Goal: Task Accomplishment & Management: Complete application form

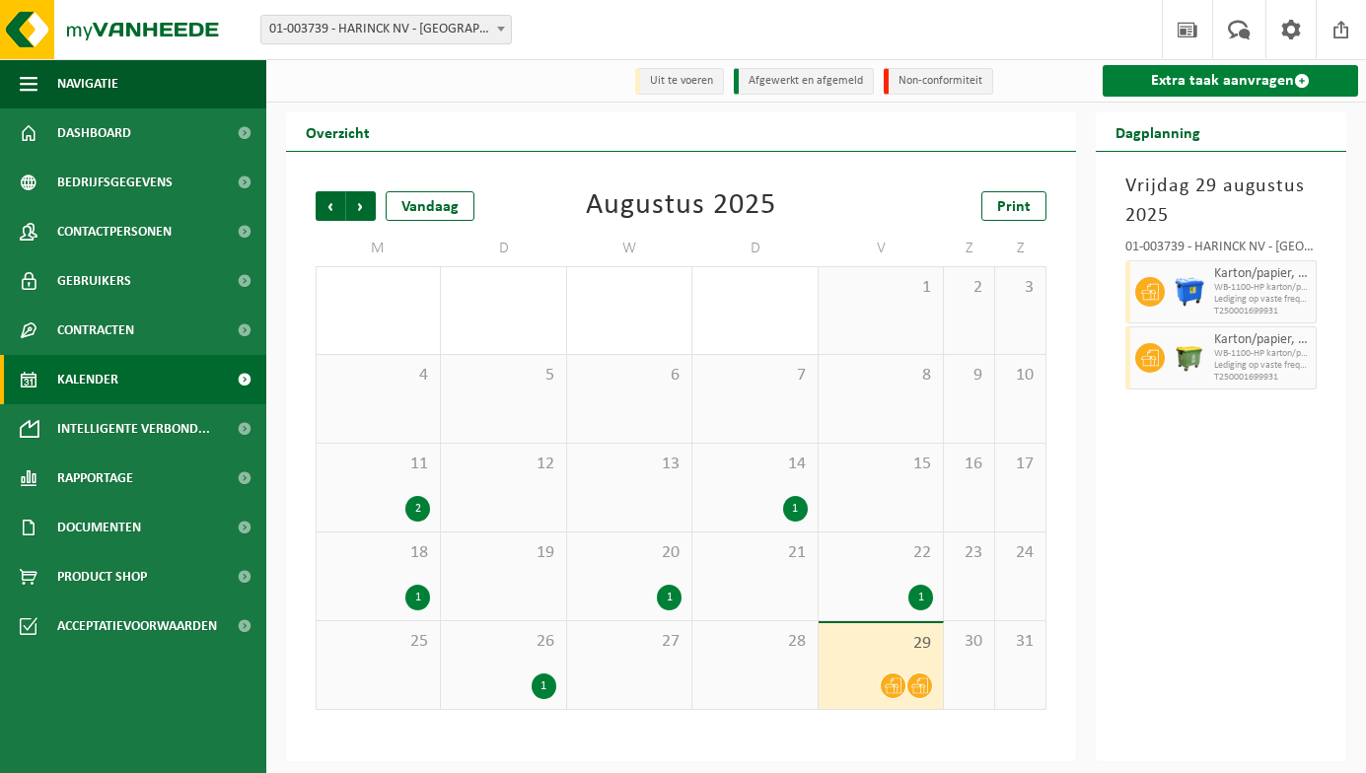
click at [1255, 89] on link "Extra taak aanvragen" at bounding box center [1230, 81] width 255 height 32
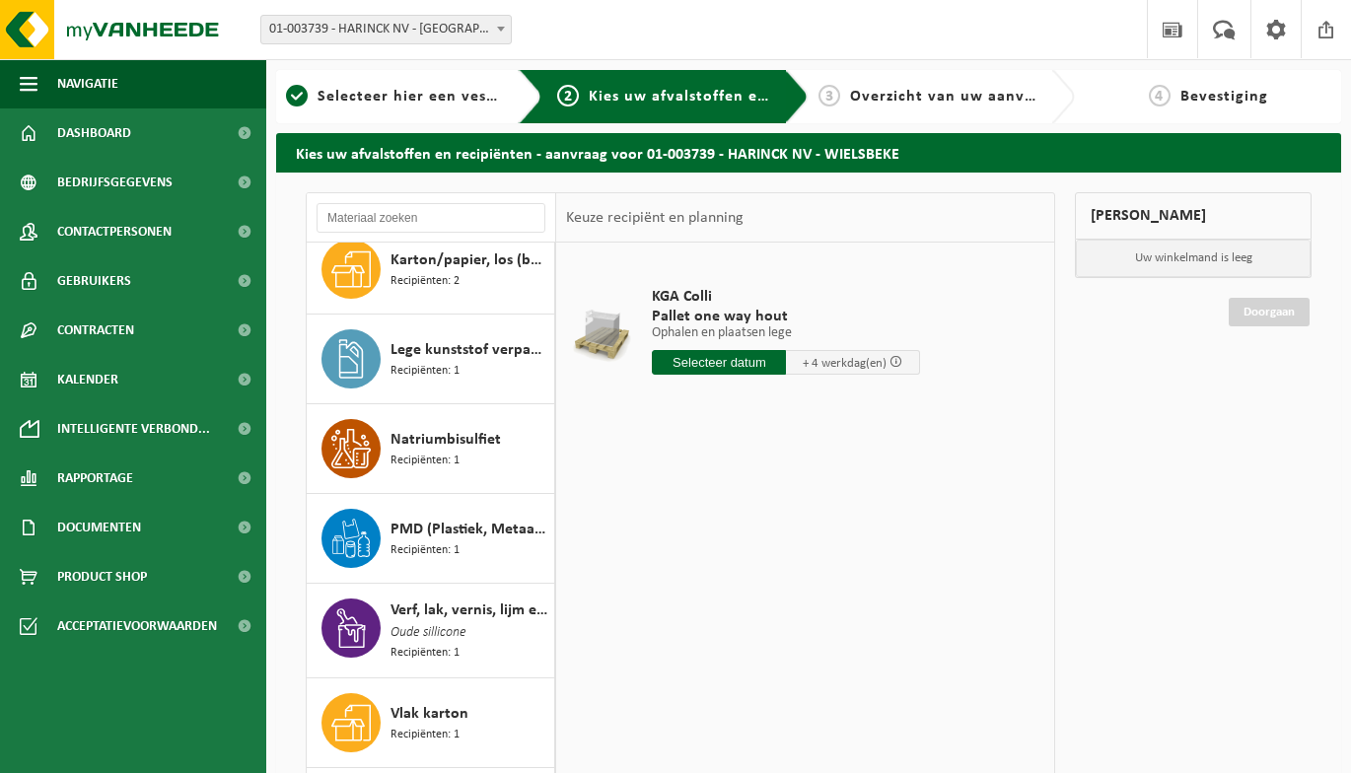
scroll to position [383, 0]
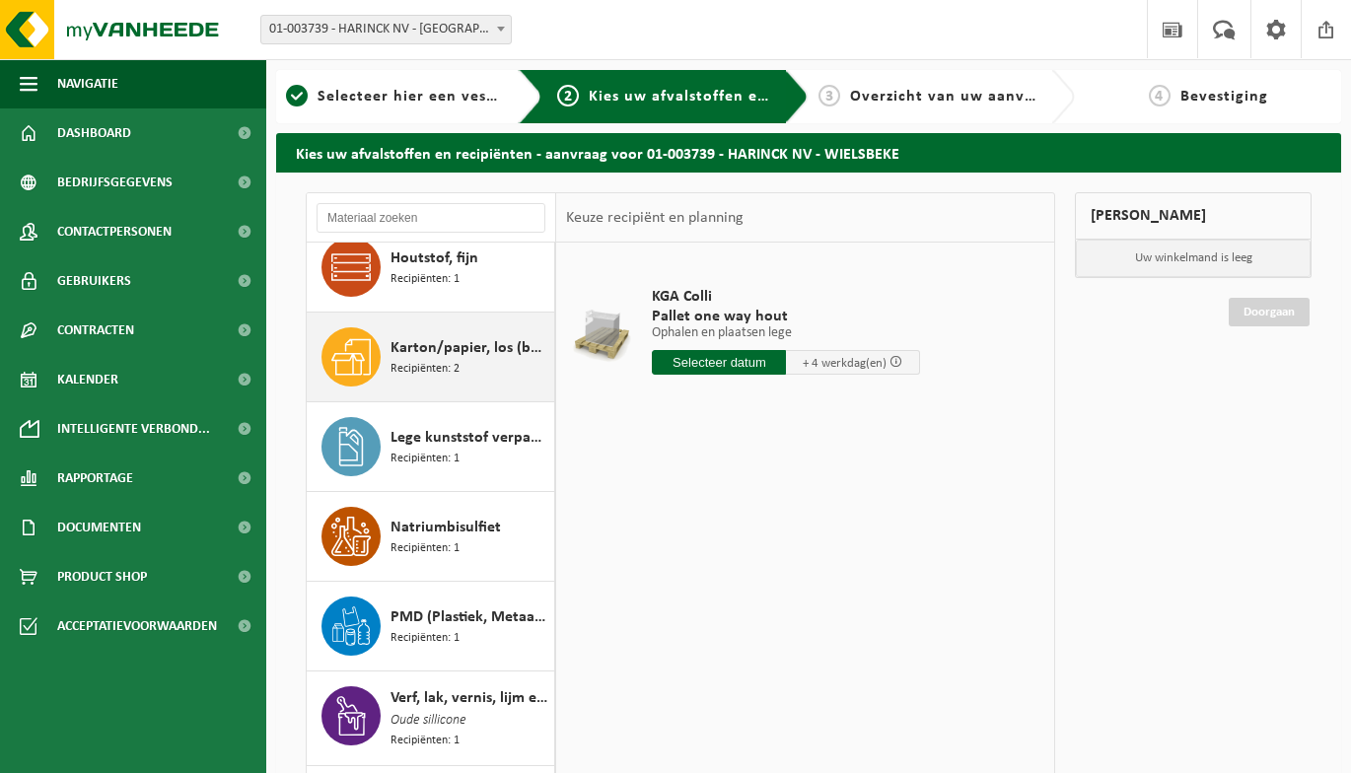
click at [430, 344] on span "Karton/papier, los (bedrijven)" at bounding box center [470, 348] width 159 height 24
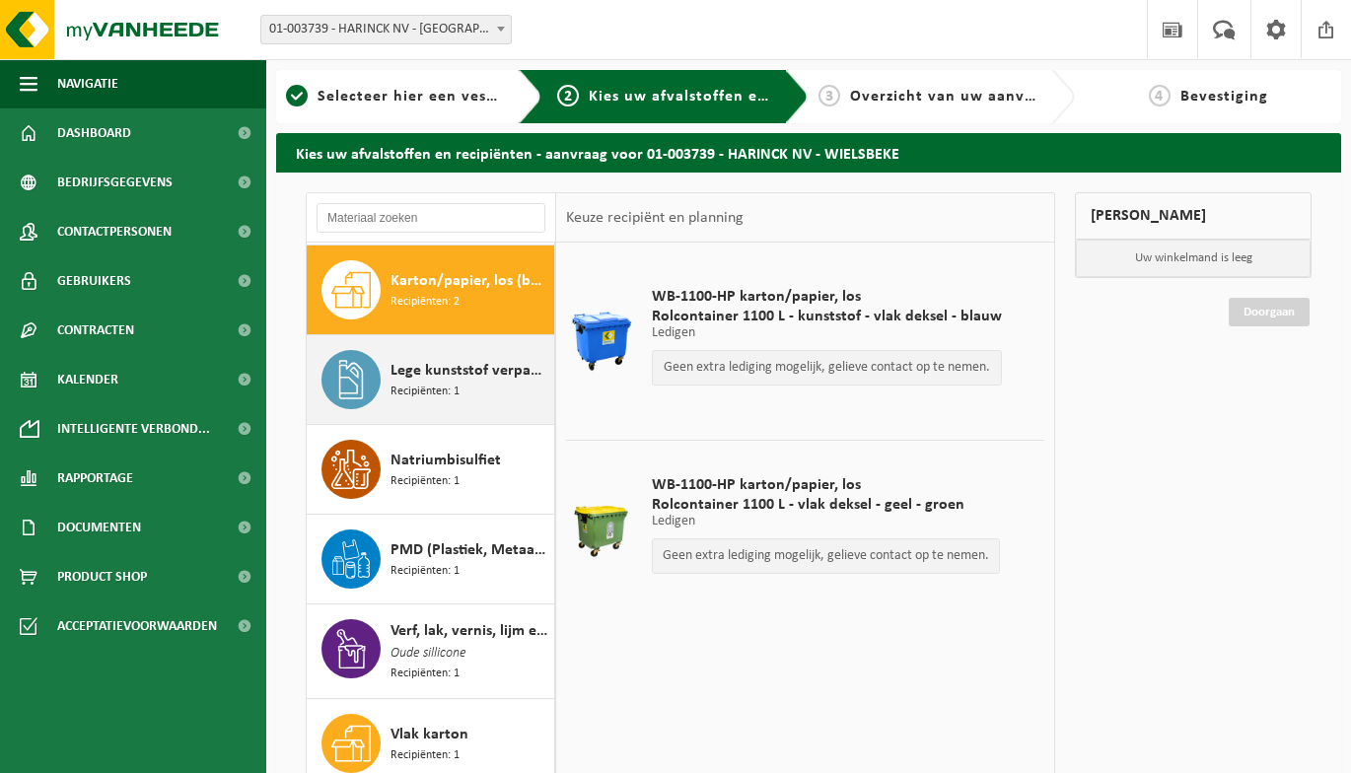
scroll to position [460, 0]
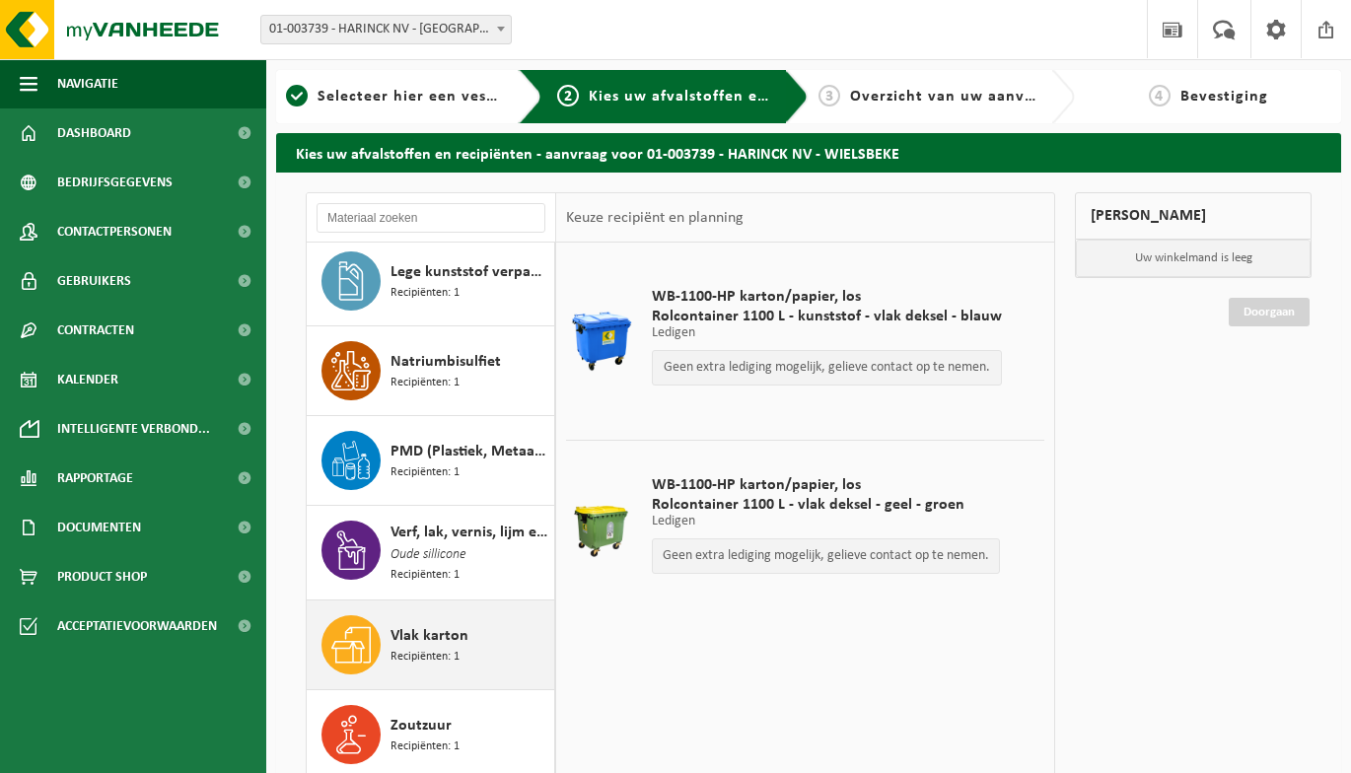
click at [426, 648] on span "Recipiënten: 1" at bounding box center [425, 657] width 69 height 19
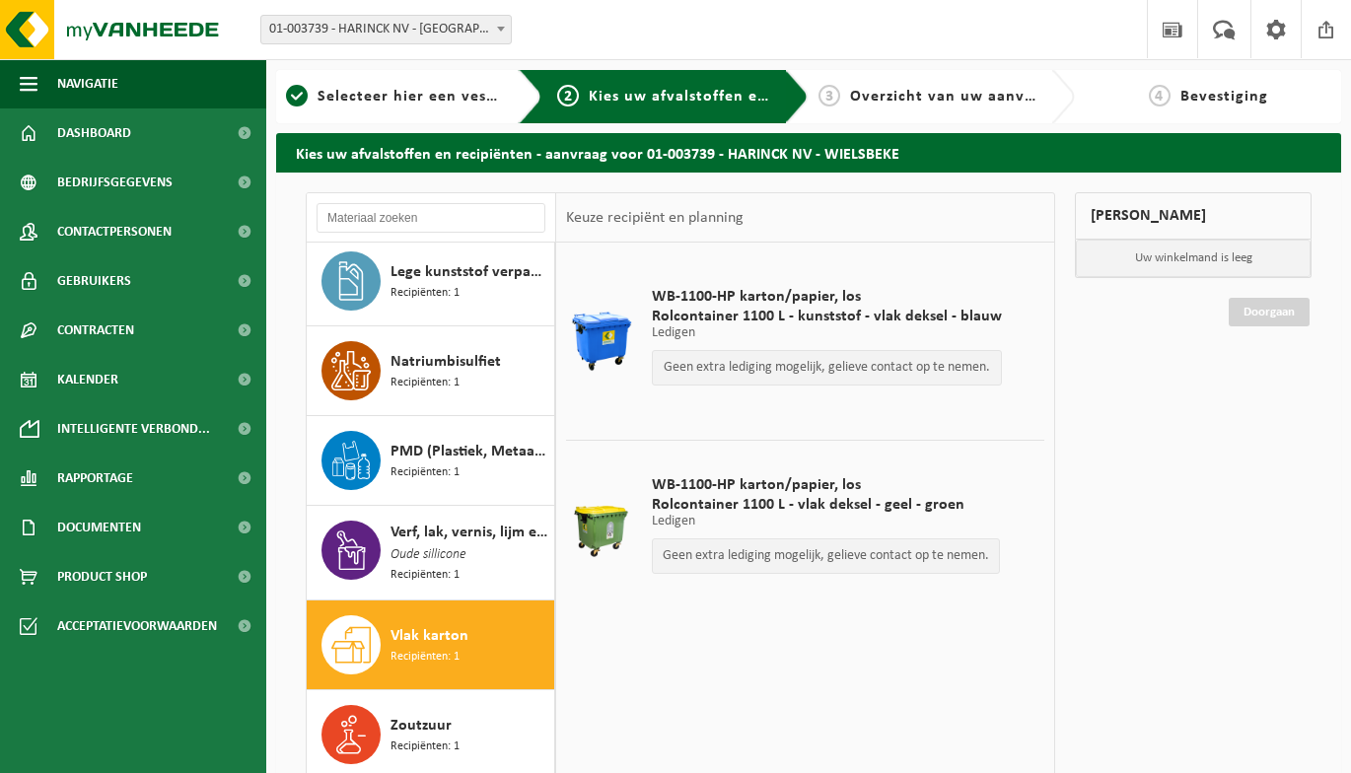
scroll to position [487, 0]
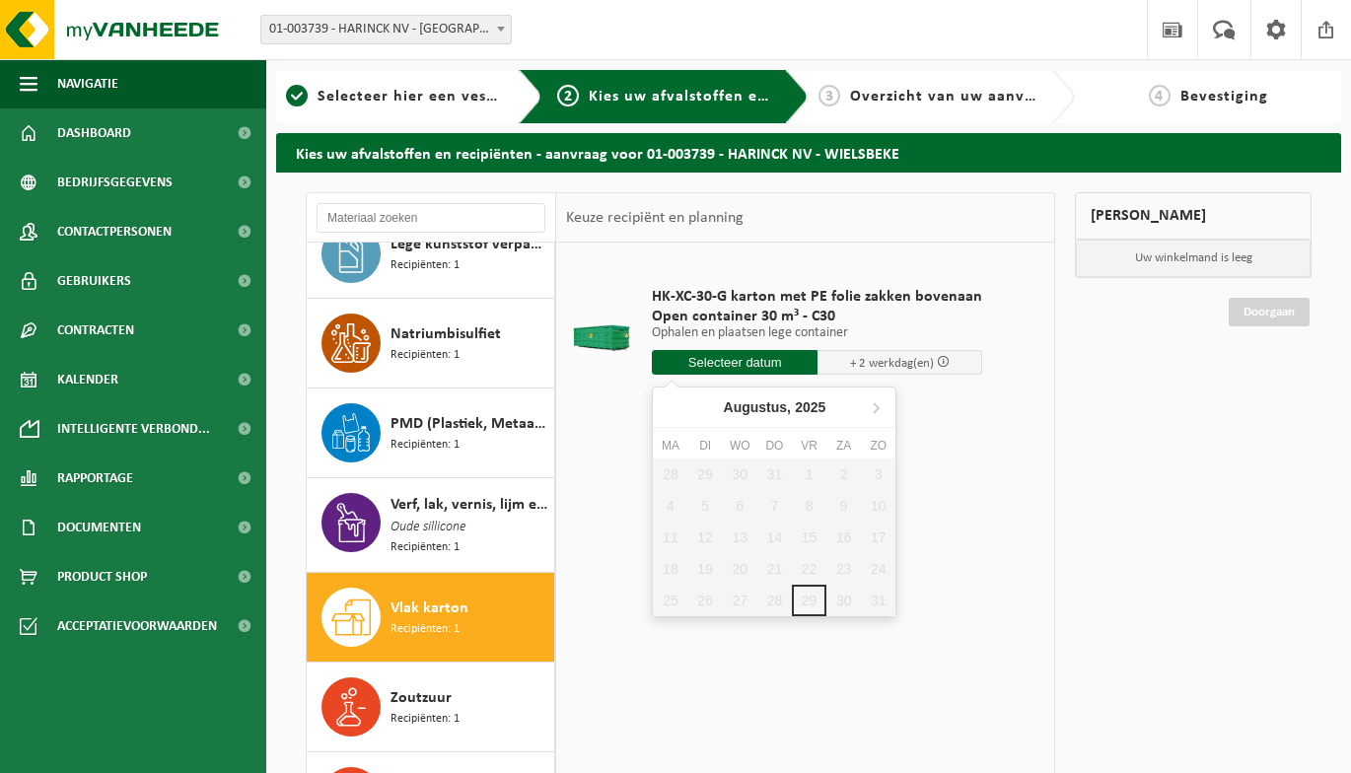
click at [749, 365] on input "text" at bounding box center [735, 362] width 166 height 25
click at [880, 410] on icon at bounding box center [876, 408] width 32 height 32
click at [678, 481] on div "1" at bounding box center [670, 475] width 35 height 32
type input "Van 2025-09-01"
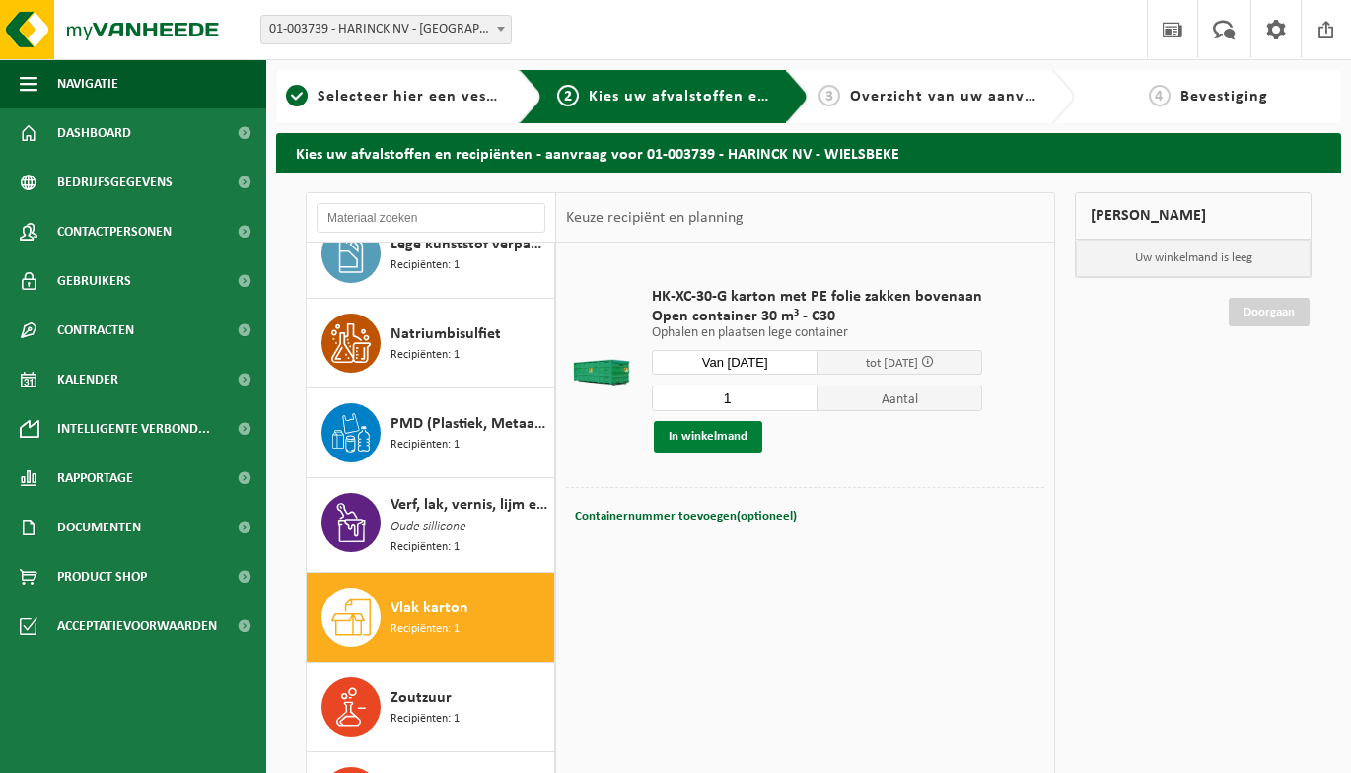
click at [696, 442] on button "In winkelmand" at bounding box center [708, 437] width 108 height 32
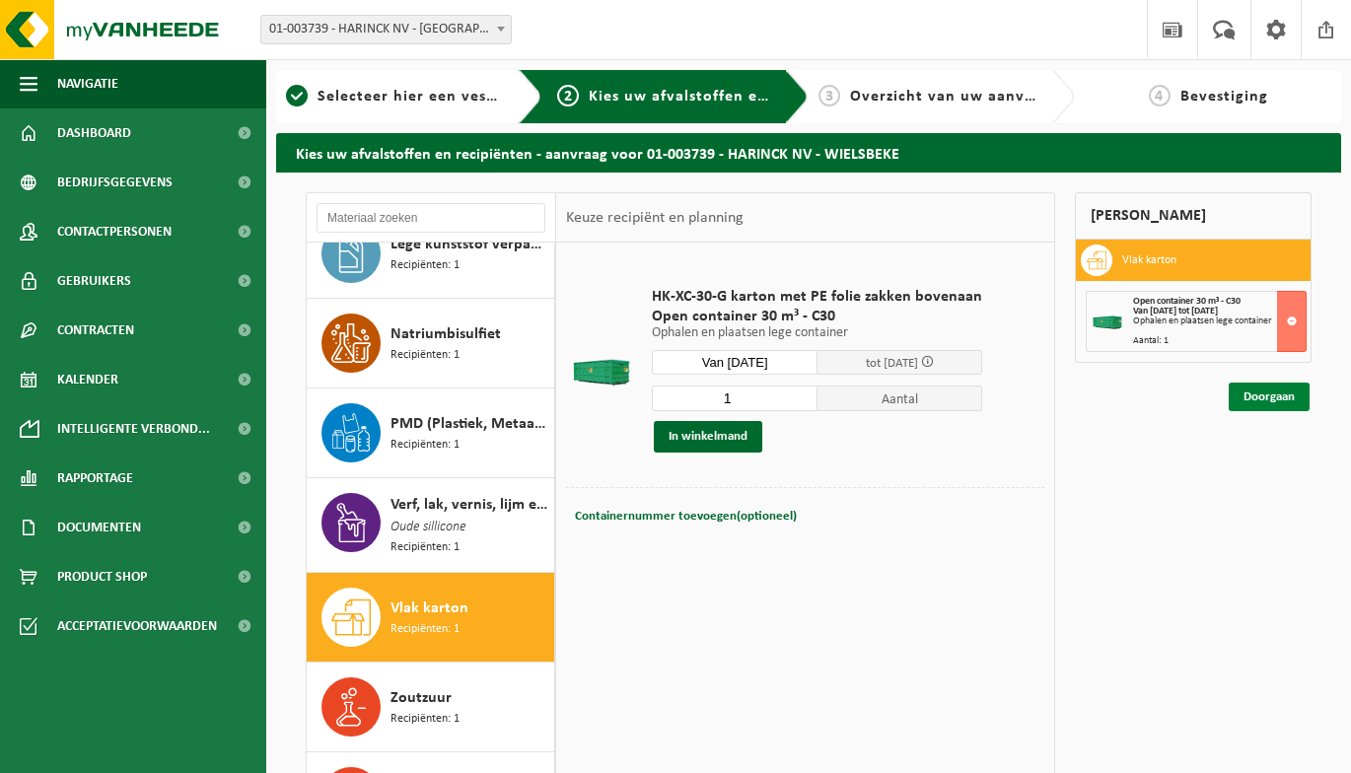
click at [1287, 392] on link "Doorgaan" at bounding box center [1269, 397] width 81 height 29
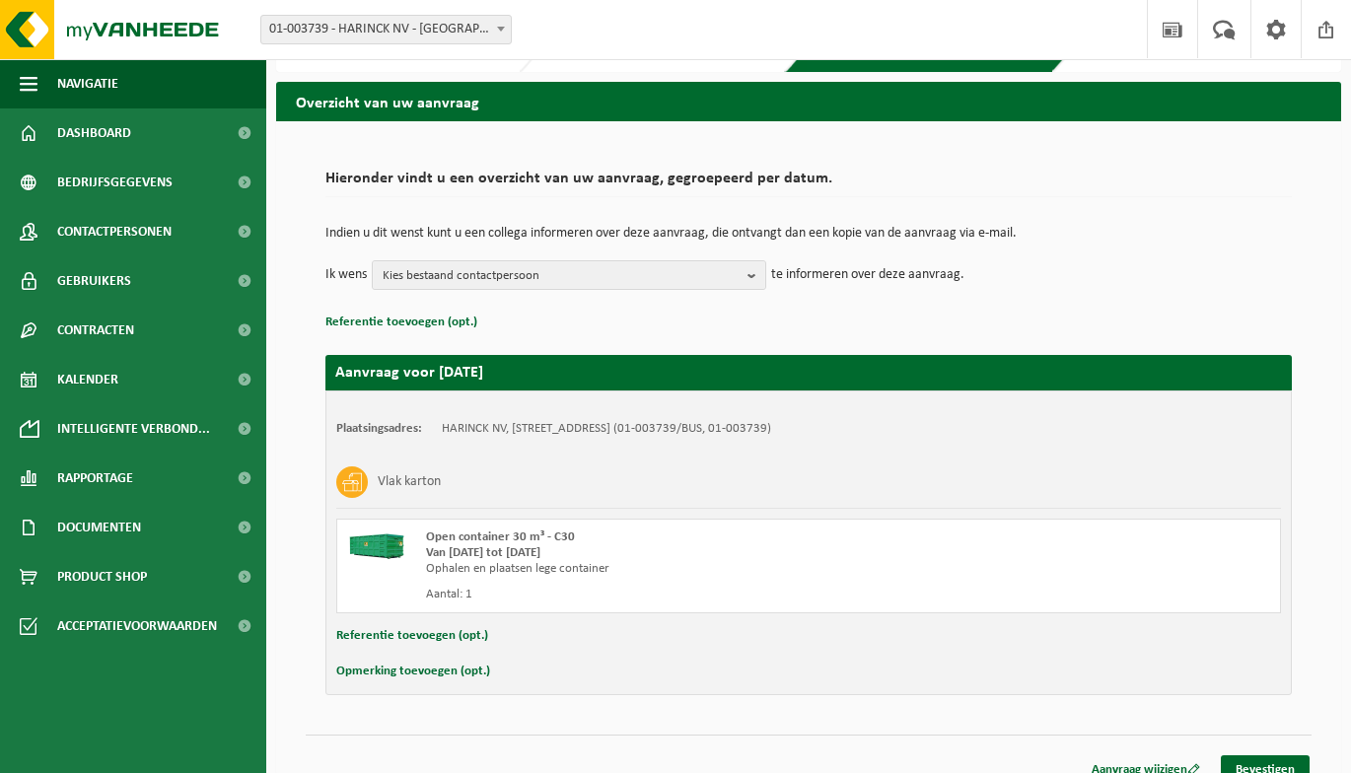
scroll to position [73, 0]
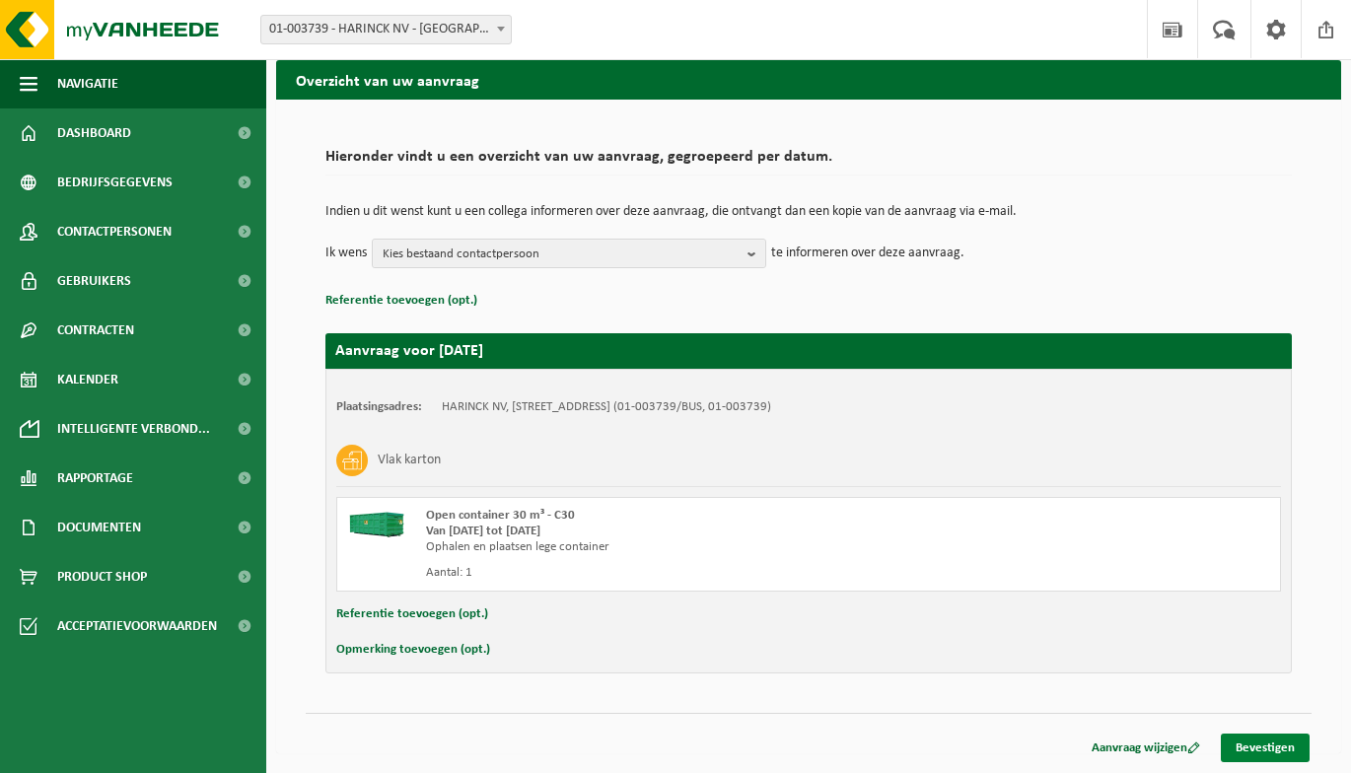
click at [1265, 744] on link "Bevestigen" at bounding box center [1265, 748] width 89 height 29
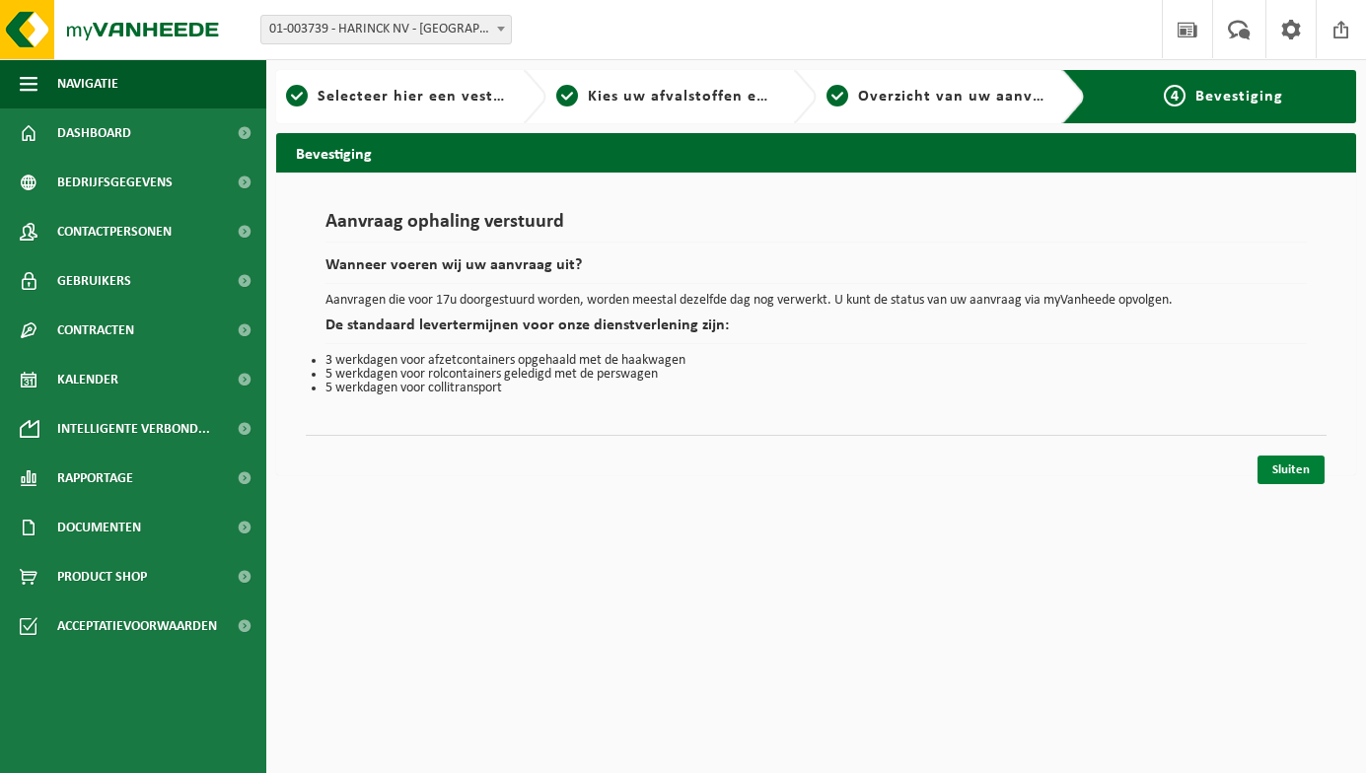
click at [1311, 466] on link "Sluiten" at bounding box center [1290, 470] width 67 height 29
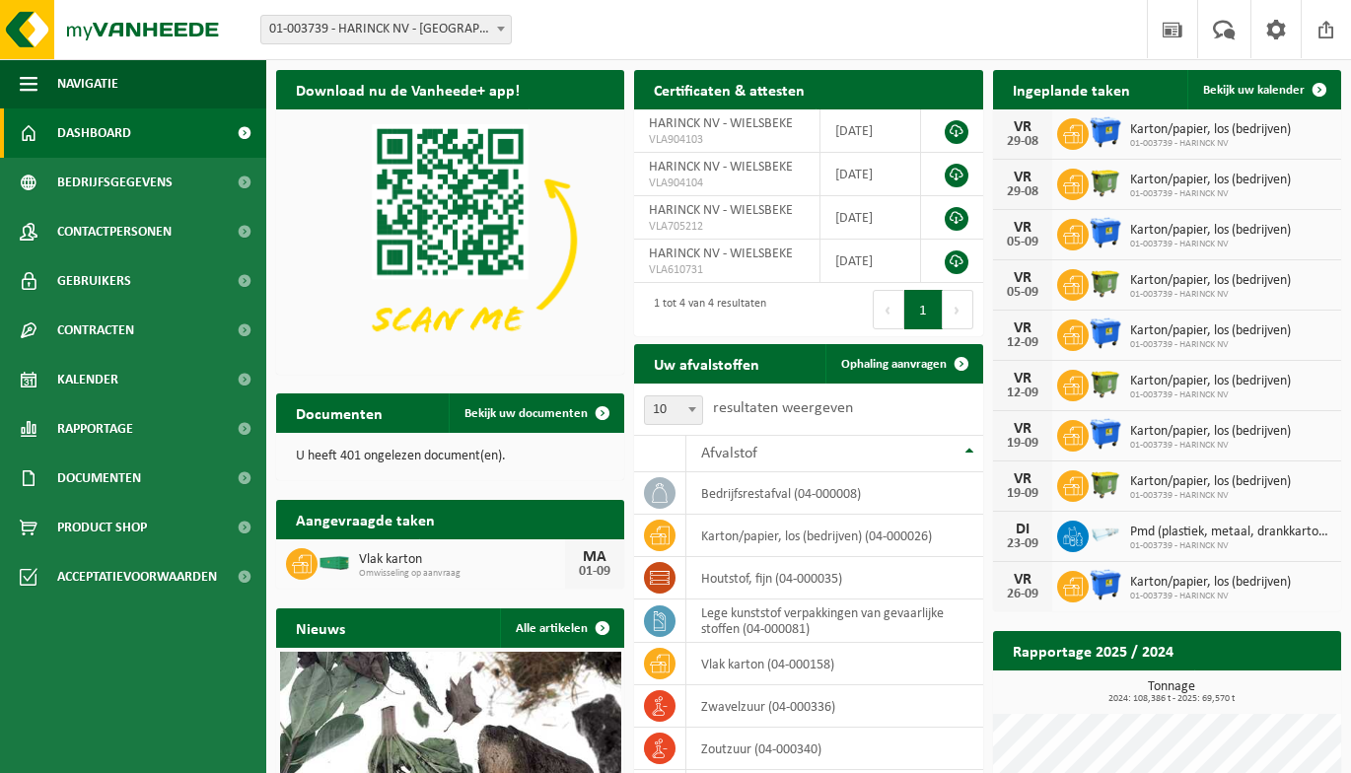
click at [137, 144] on link "Dashboard" at bounding box center [133, 132] width 266 height 49
click at [903, 362] on span "Ophaling aanvragen" at bounding box center [894, 364] width 106 height 13
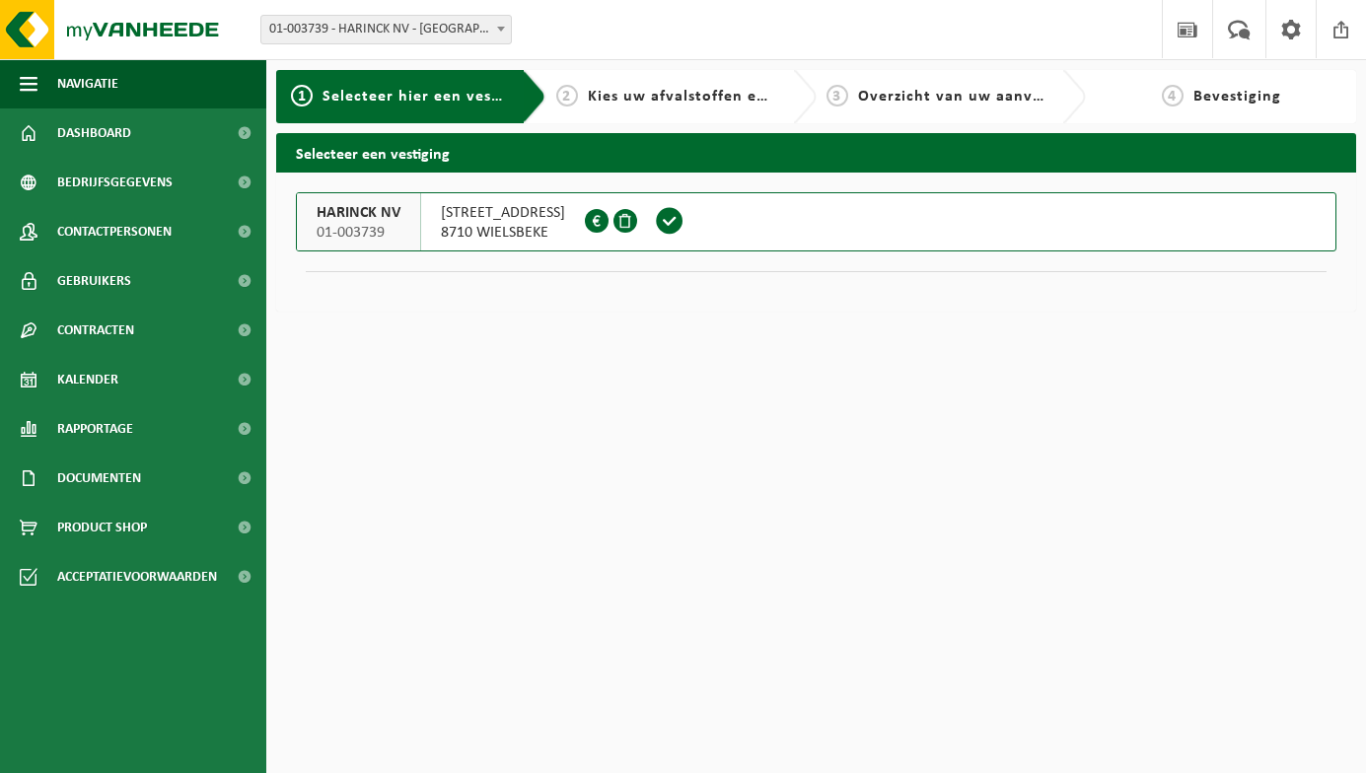
click at [708, 95] on span "Kies uw afvalstoffen en recipiënten" at bounding box center [723, 97] width 271 height 16
click at [517, 223] on span "8710 WIELSBEKE" at bounding box center [503, 233] width 124 height 20
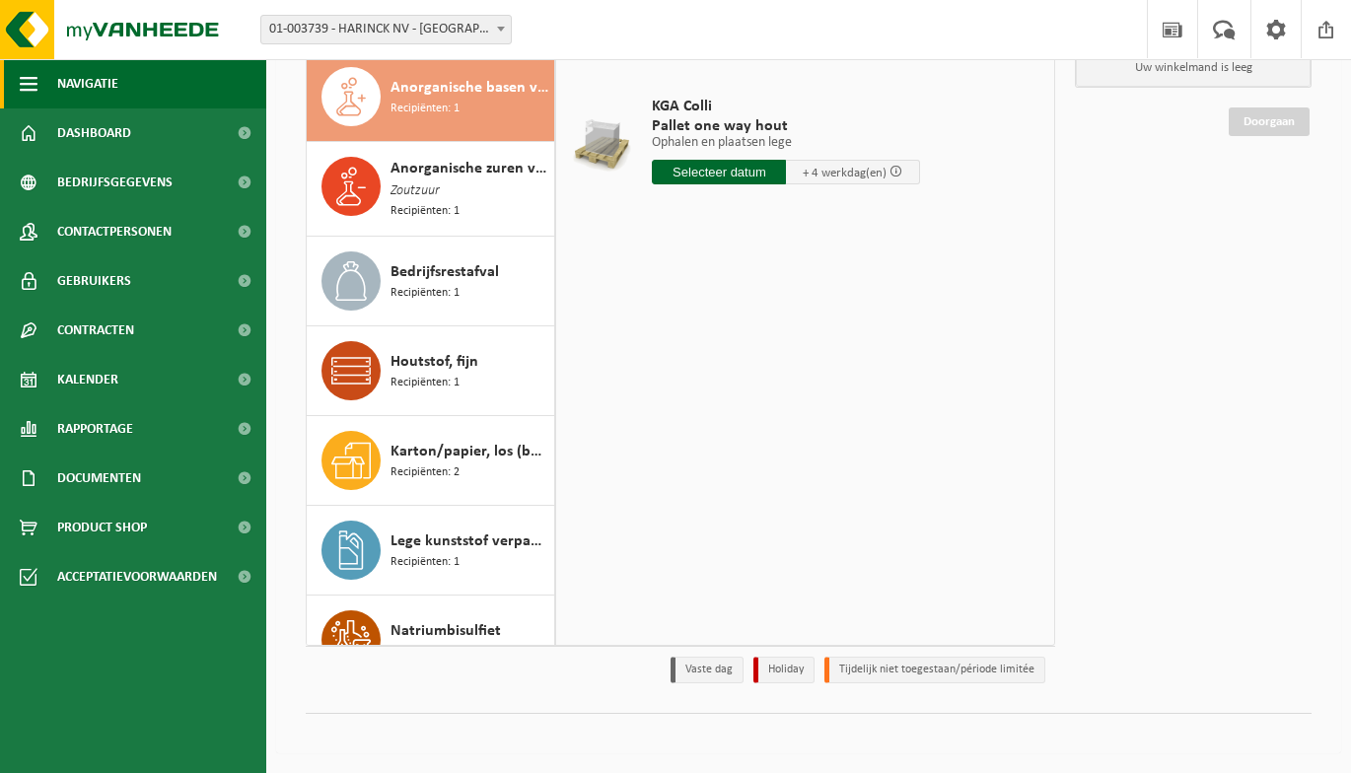
click at [187, 94] on button "Navigatie" at bounding box center [133, 83] width 266 height 49
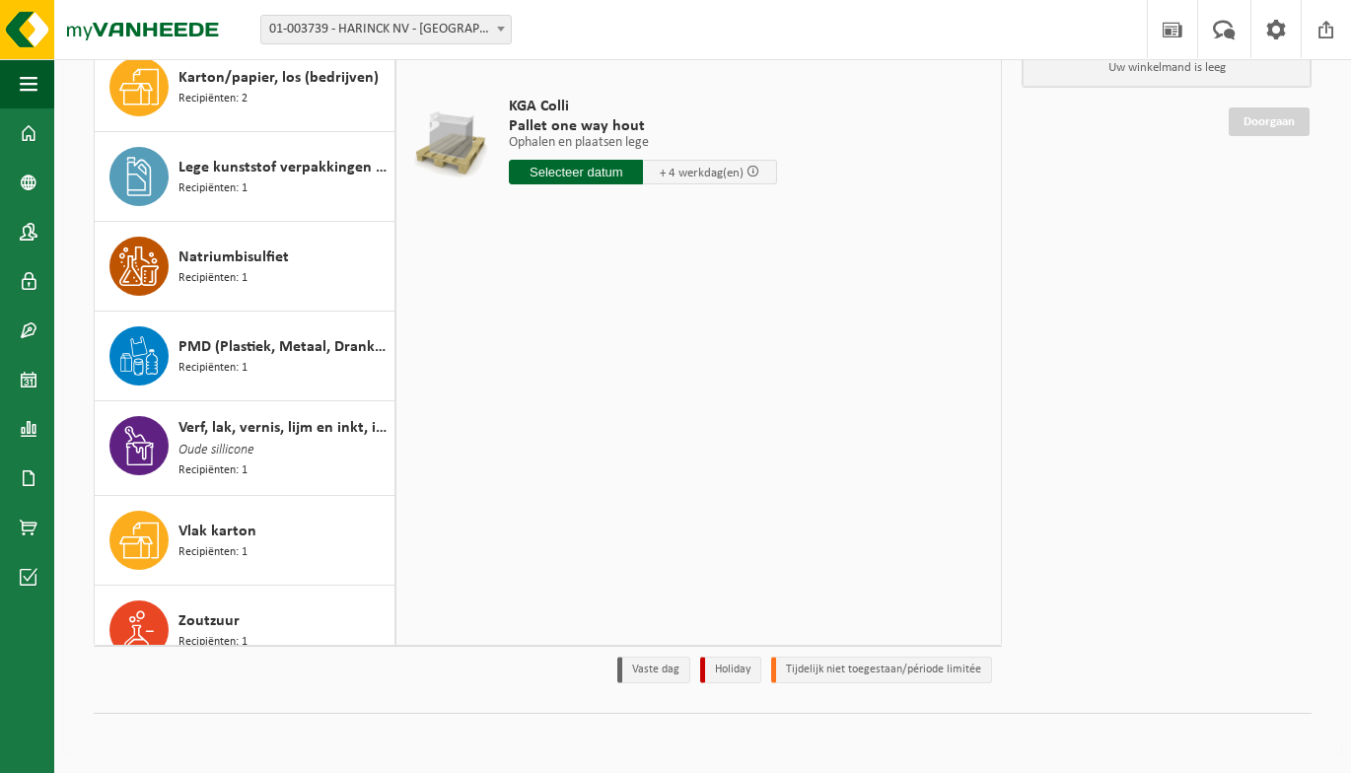
scroll to position [365, 0]
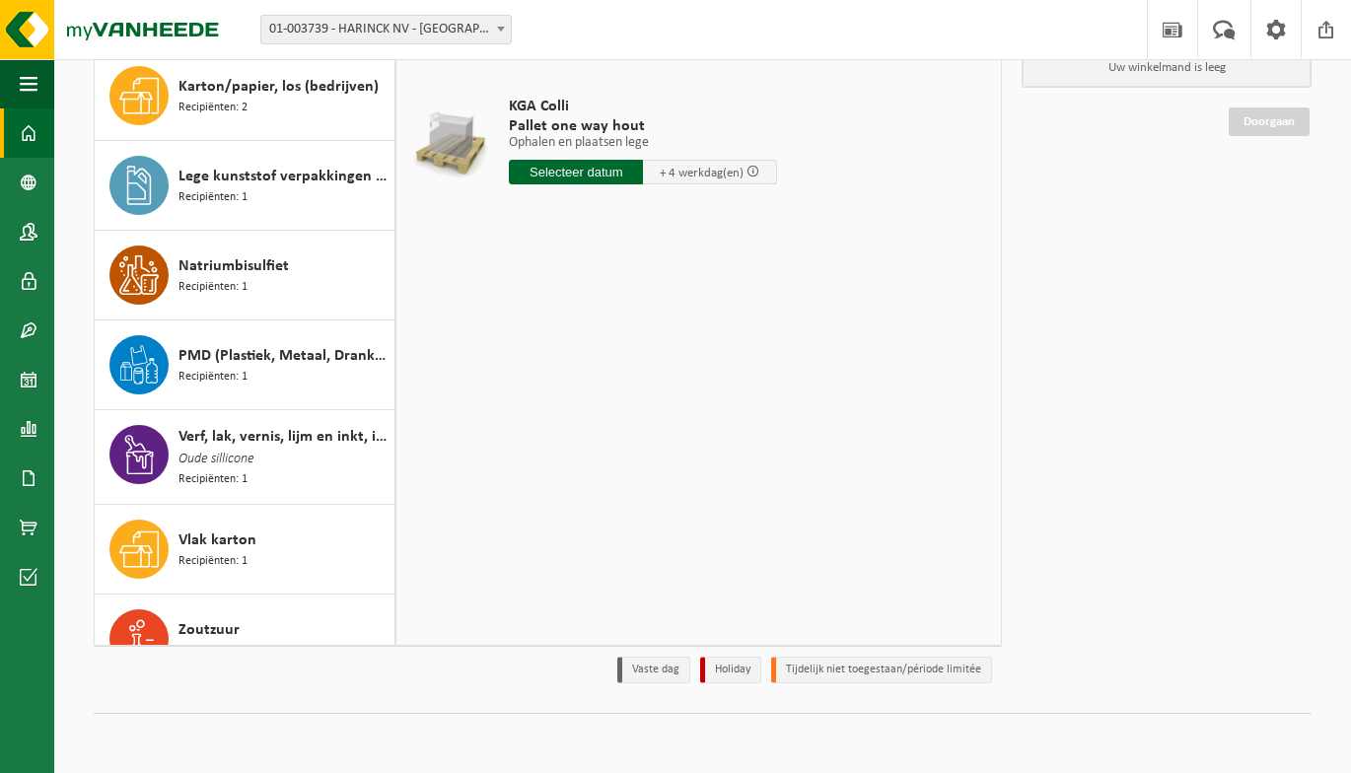
click at [31, 131] on span at bounding box center [29, 132] width 18 height 49
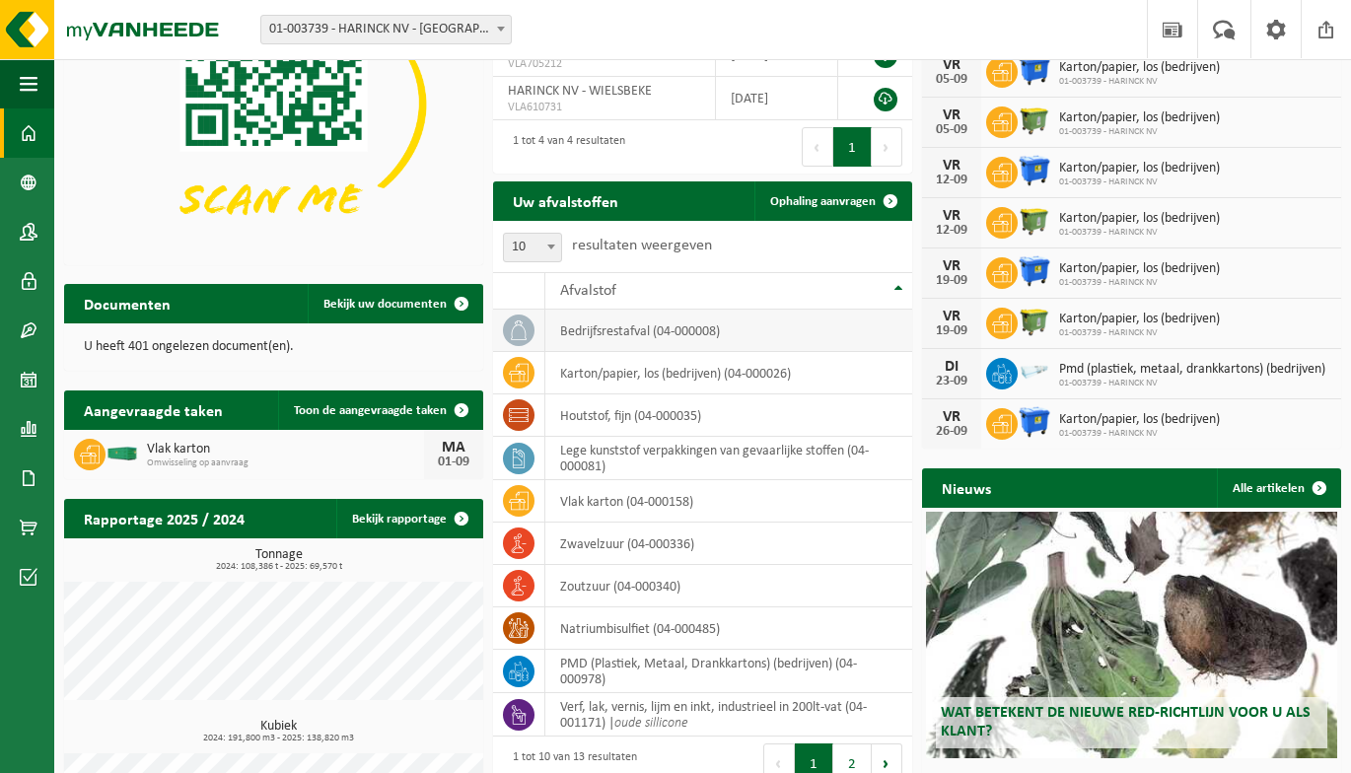
scroll to position [197, 0]
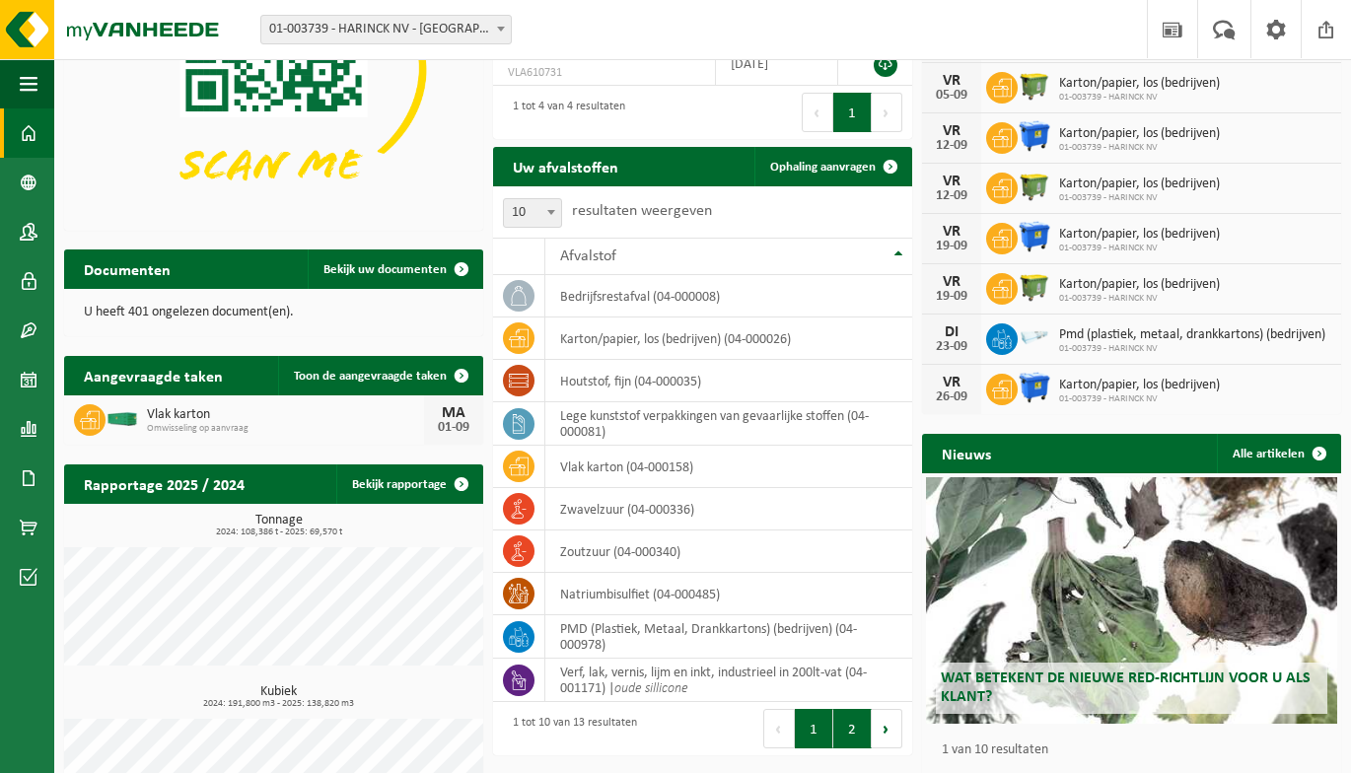
click at [851, 727] on button "2" at bounding box center [852, 728] width 38 height 39
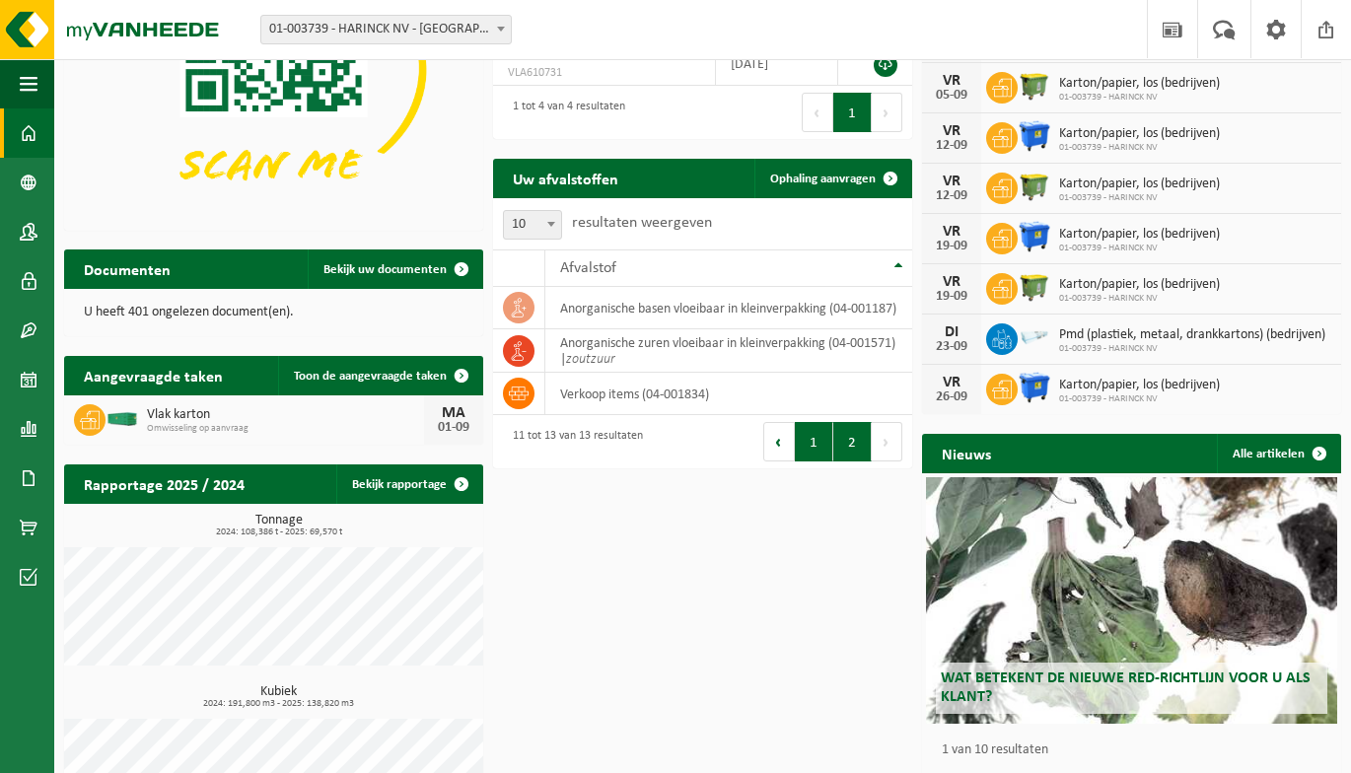
click at [813, 452] on button "1" at bounding box center [814, 441] width 38 height 39
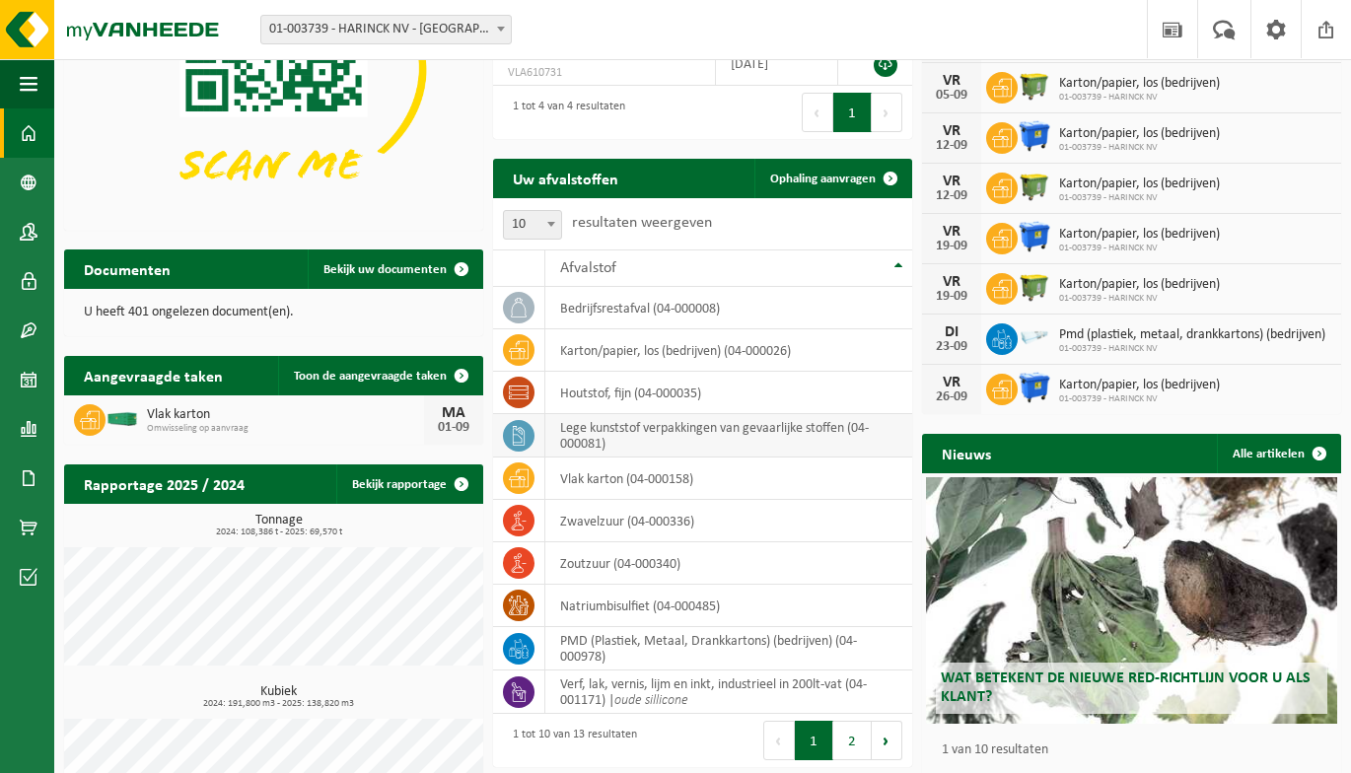
scroll to position [281, 0]
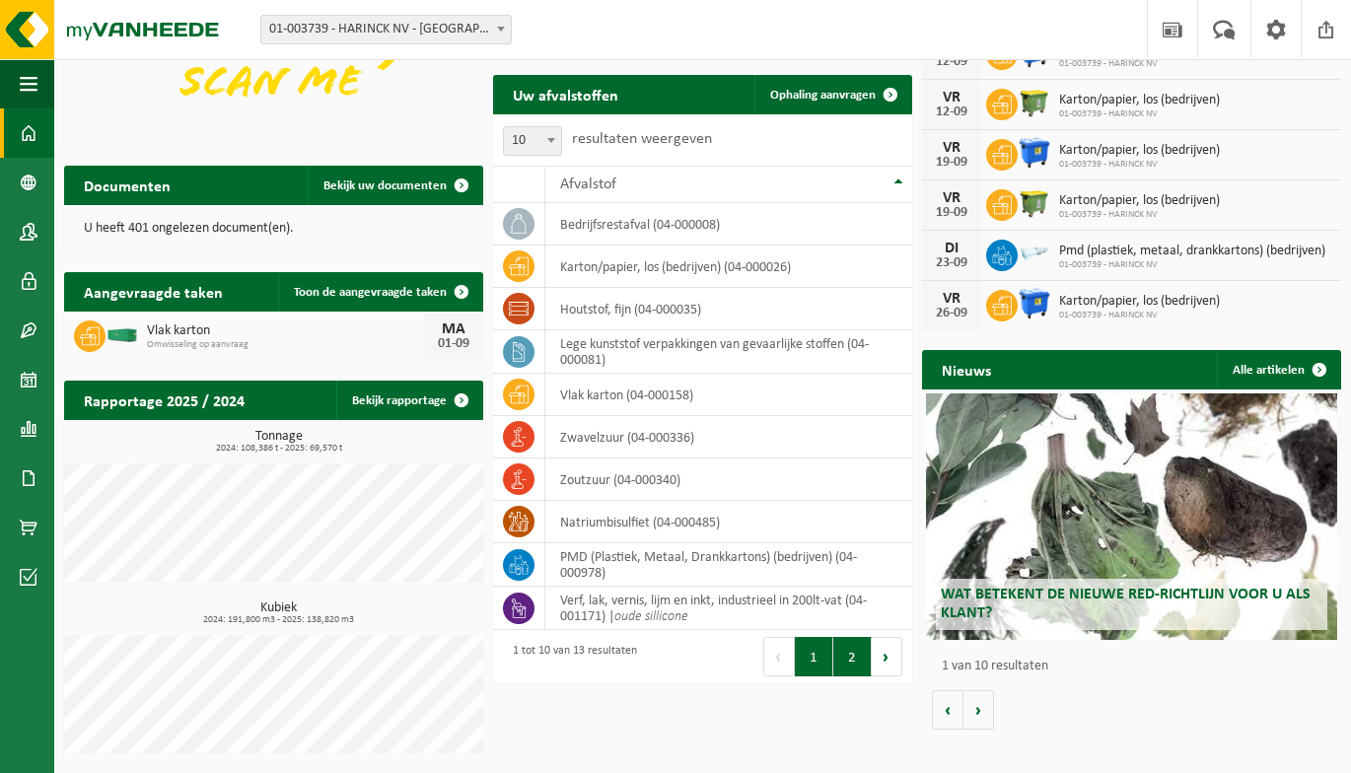
click at [848, 661] on button "2" at bounding box center [852, 656] width 38 height 39
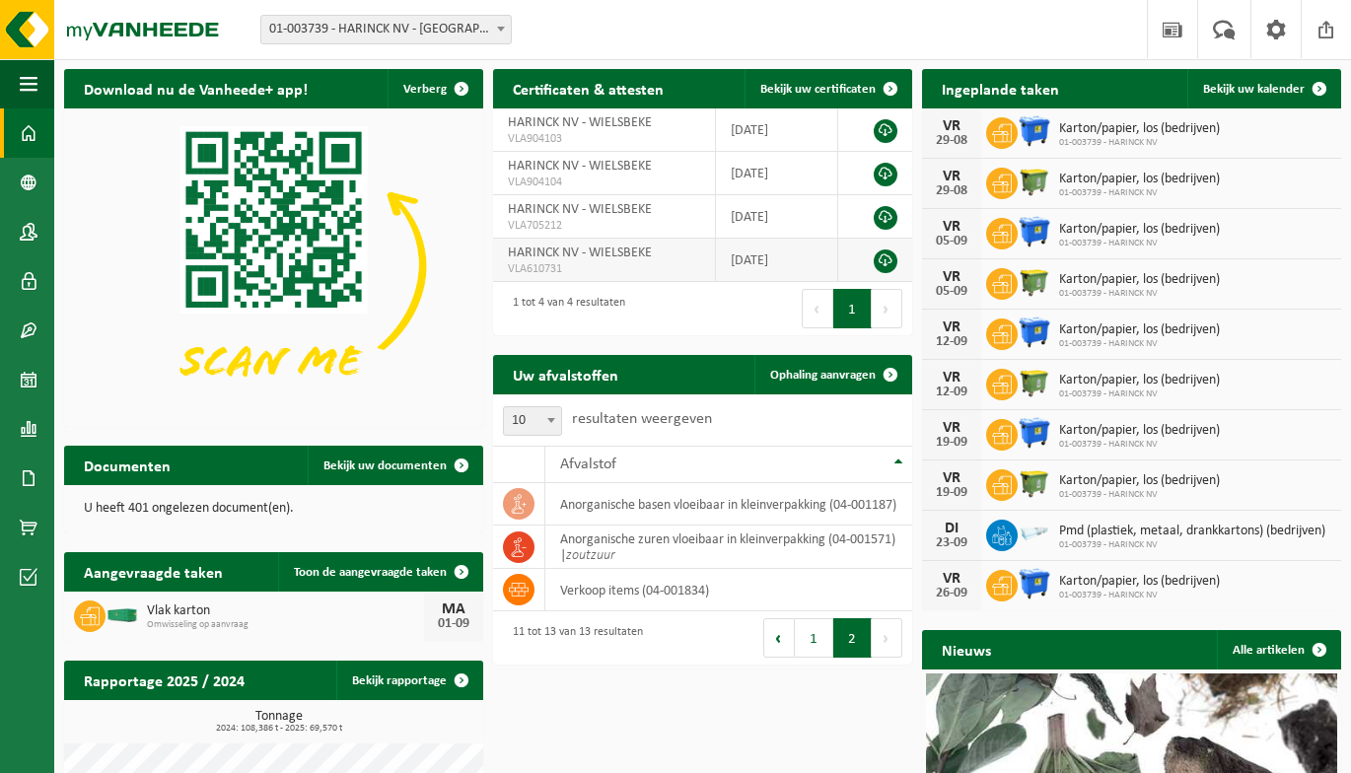
scroll to position [0, 0]
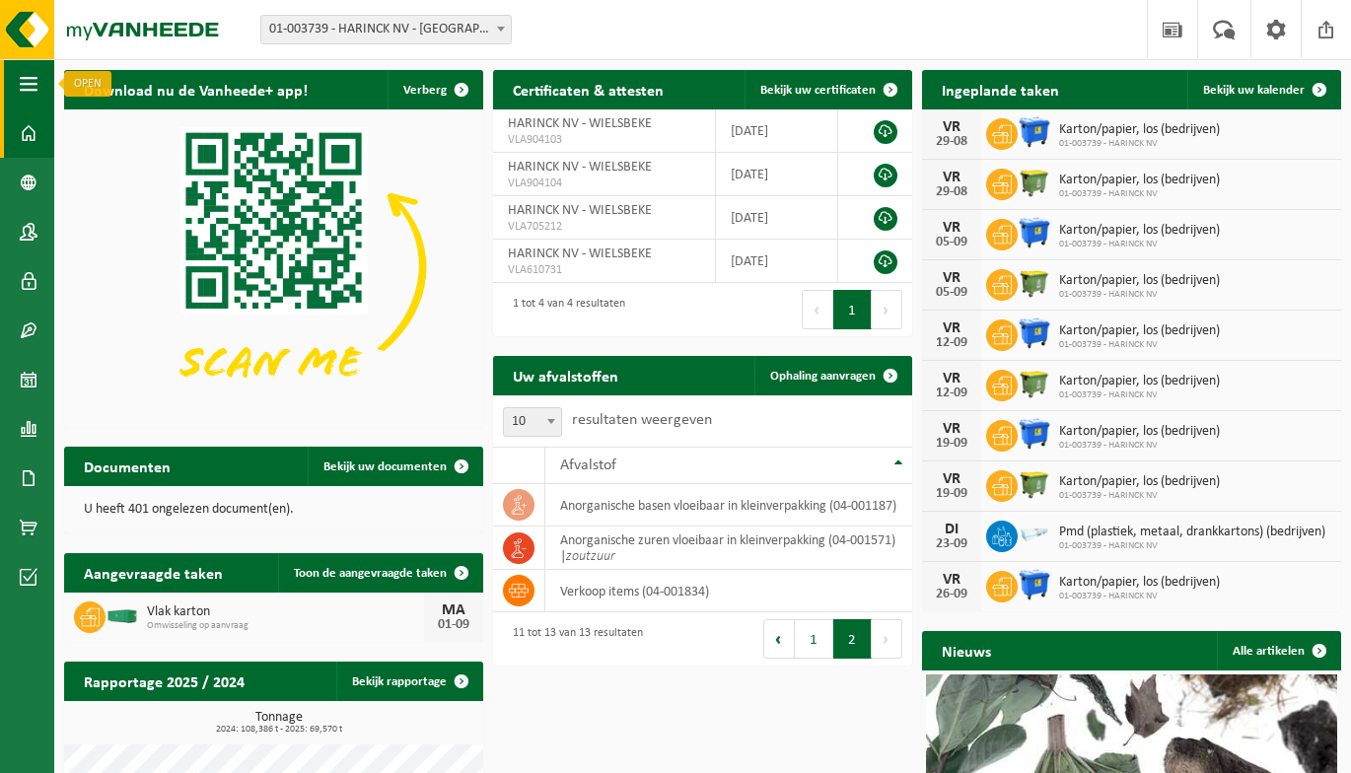
click at [34, 81] on span "button" at bounding box center [29, 83] width 18 height 49
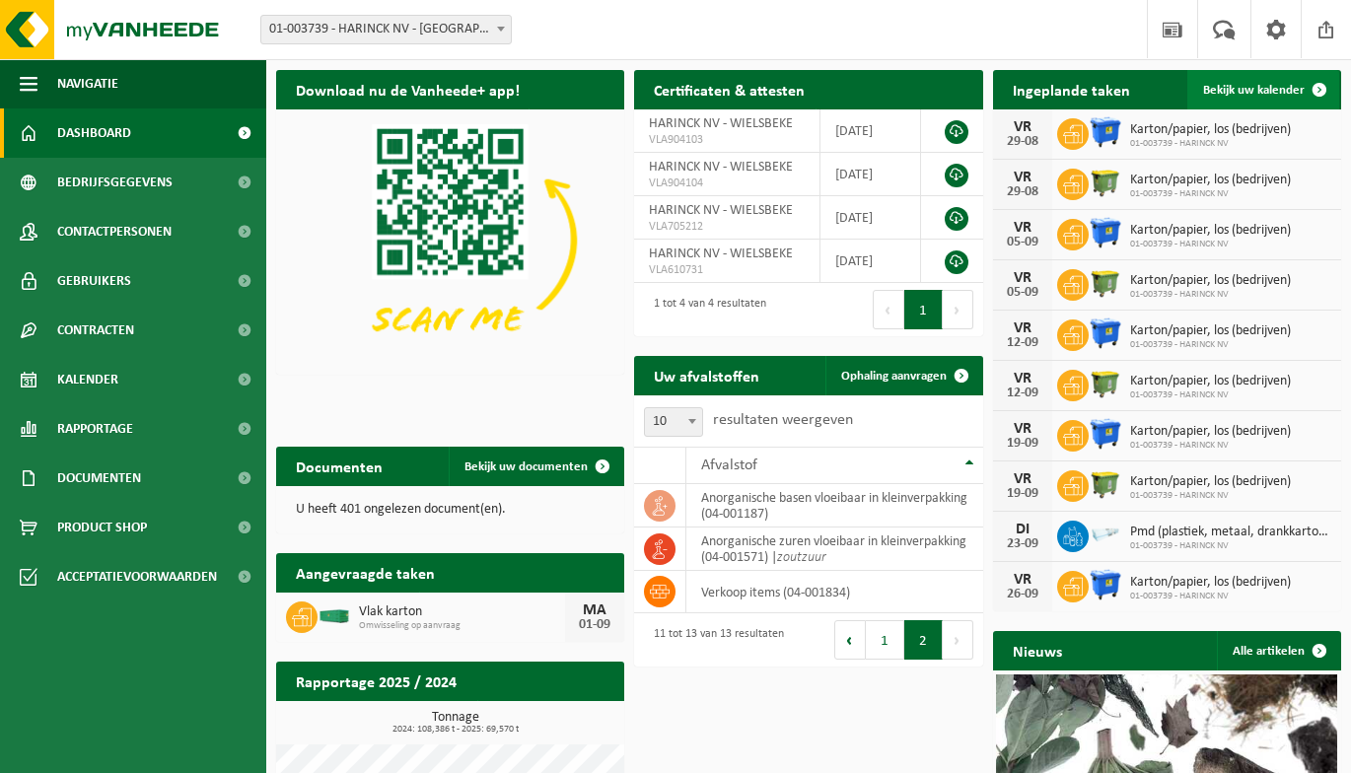
click at [1307, 85] on span at bounding box center [1319, 89] width 39 height 39
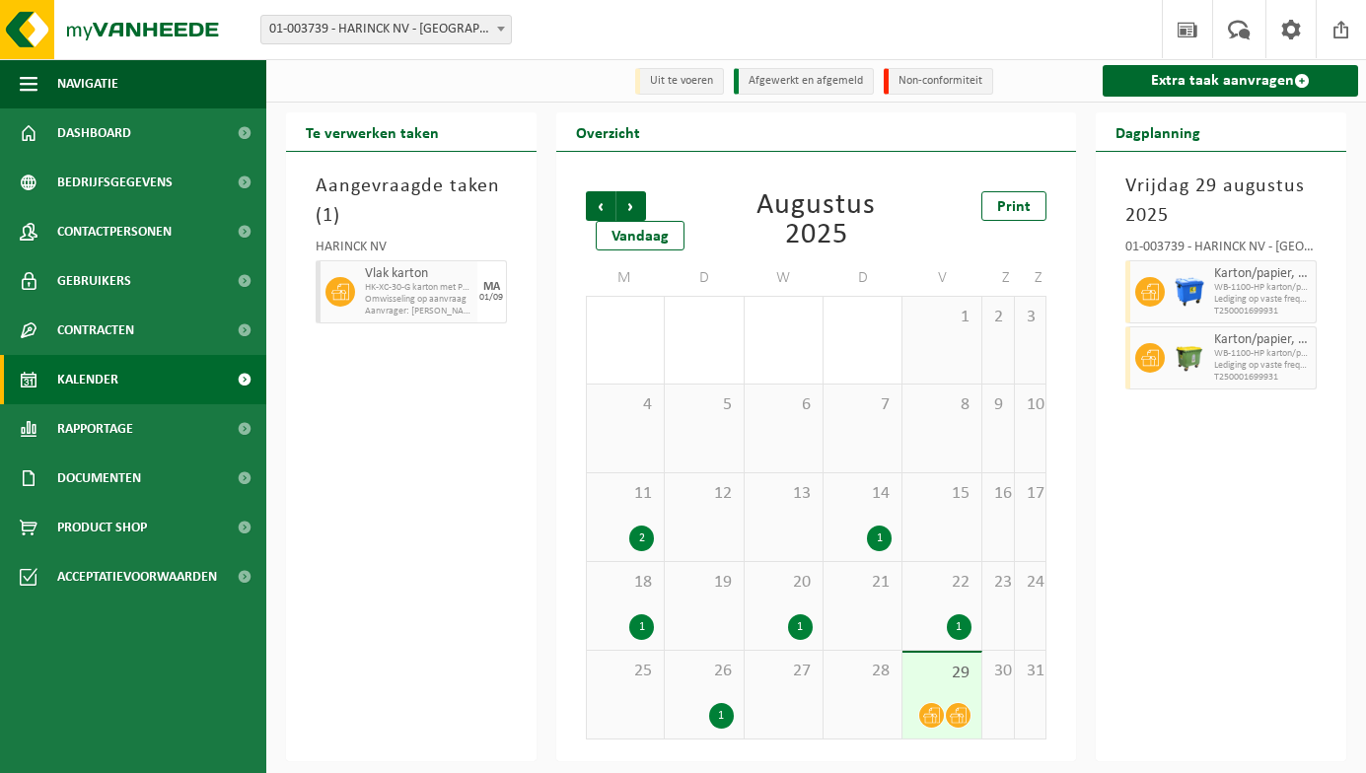
click at [878, 537] on div "1" at bounding box center [879, 539] width 25 height 26
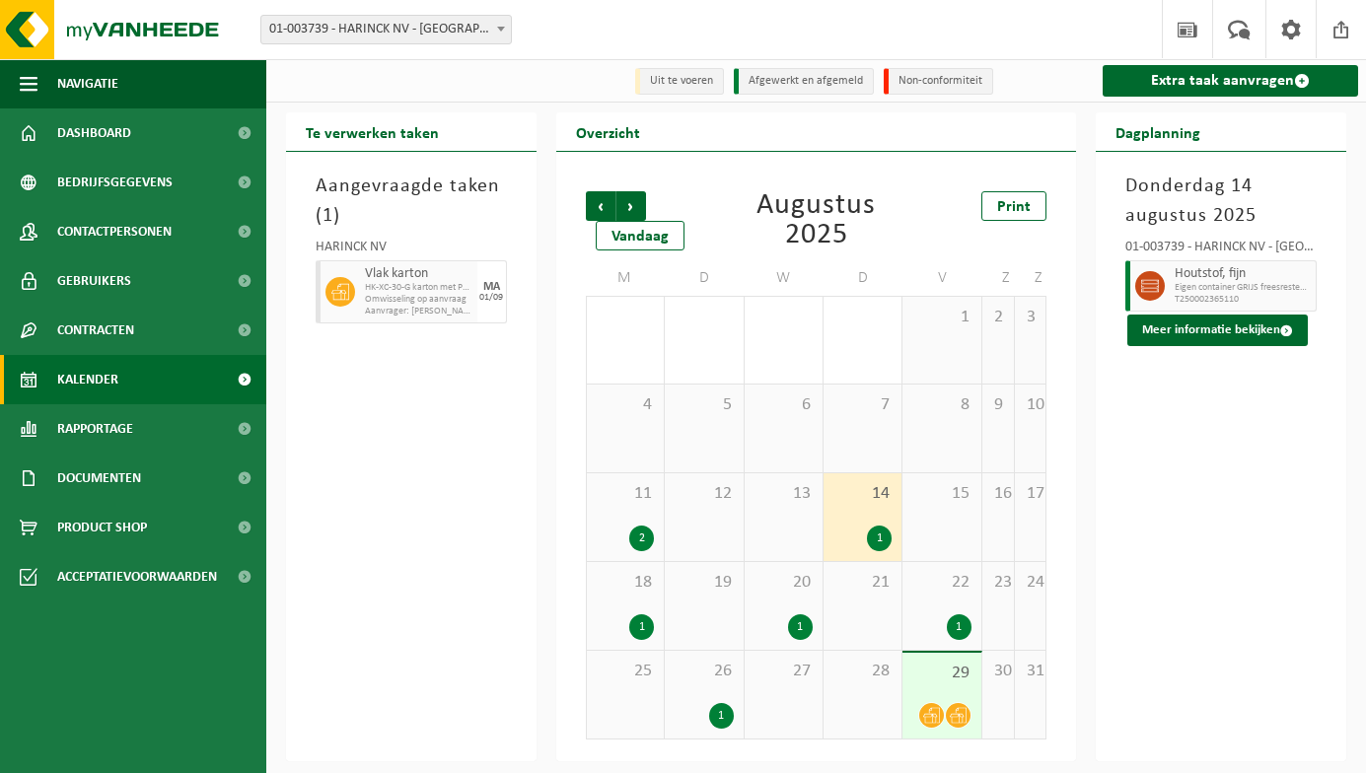
click at [793, 631] on div "1" at bounding box center [800, 627] width 25 height 26
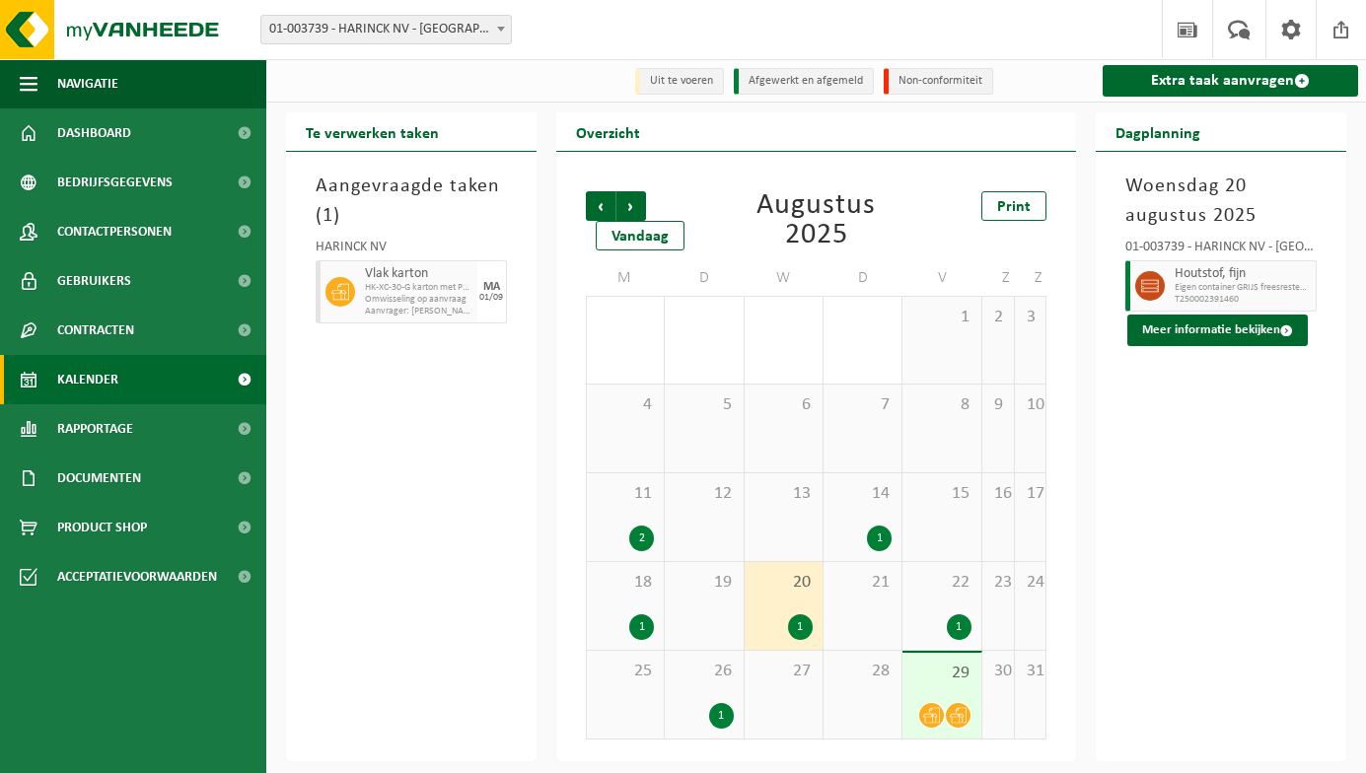
click at [954, 630] on div "1" at bounding box center [959, 627] width 25 height 26
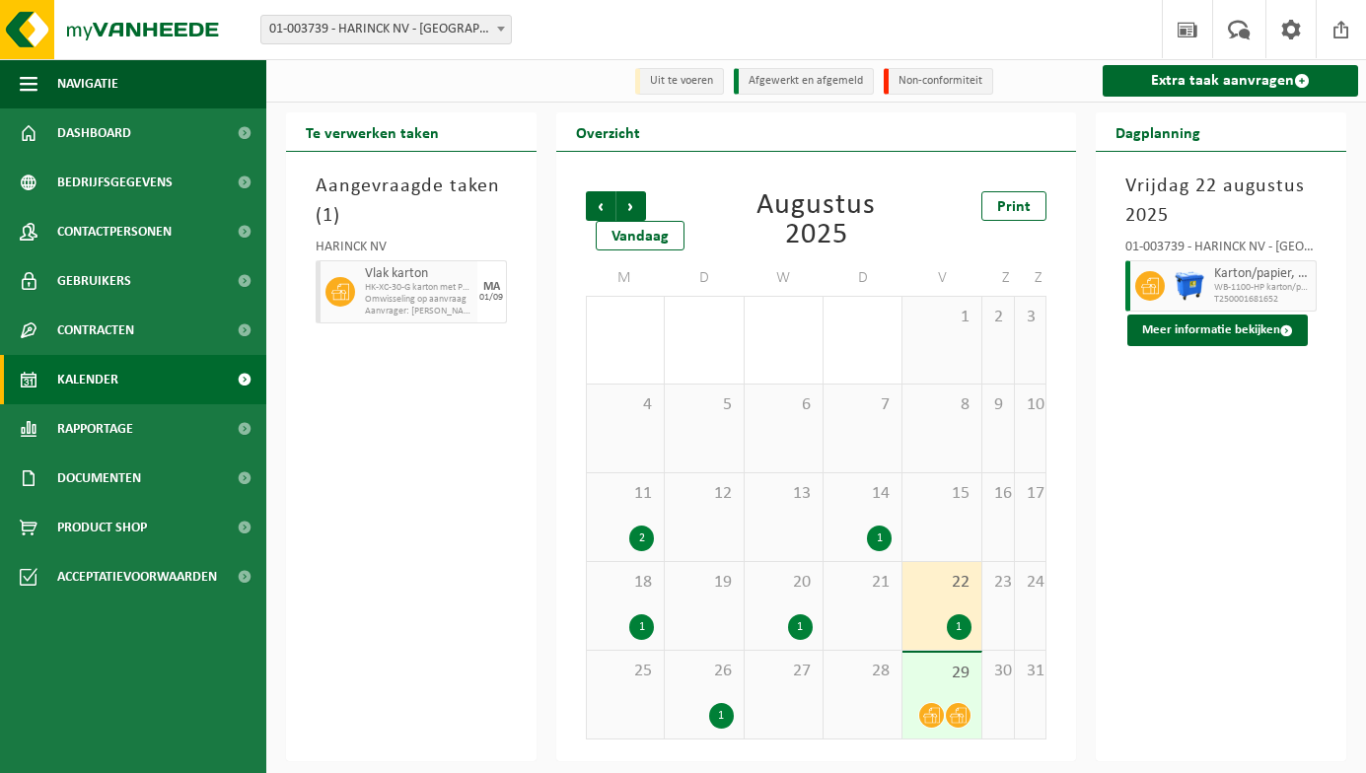
click at [643, 630] on div "1" at bounding box center [641, 627] width 25 height 26
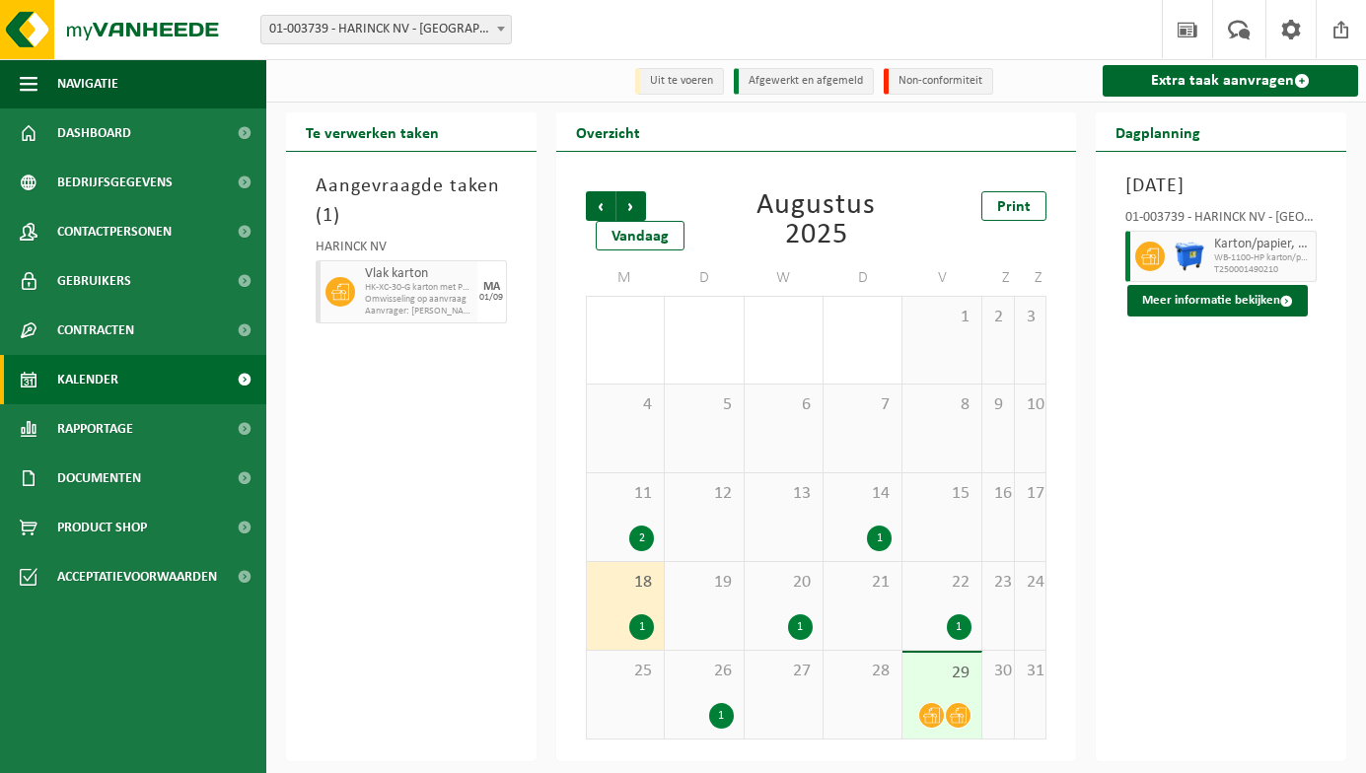
click at [639, 550] on div "2" at bounding box center [641, 539] width 25 height 26
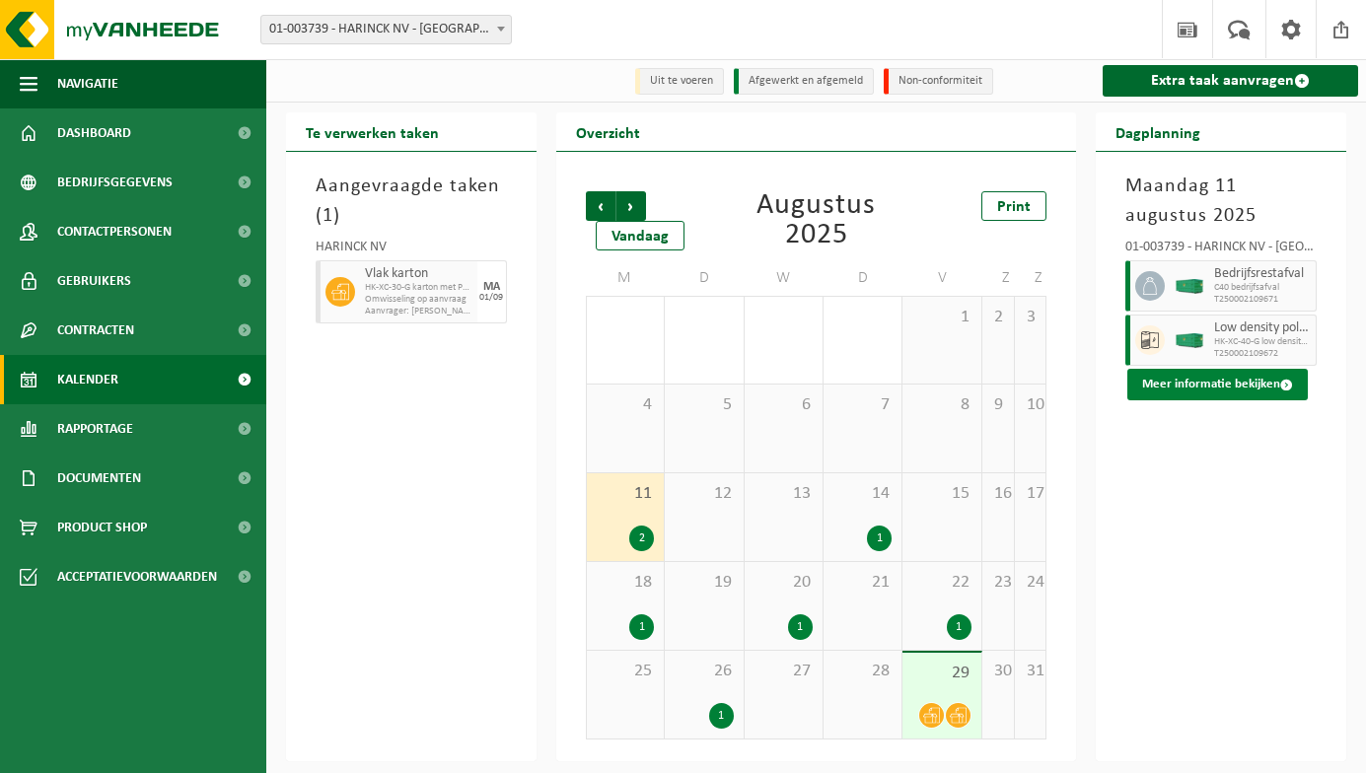
click at [1280, 387] on span at bounding box center [1286, 385] width 13 height 13
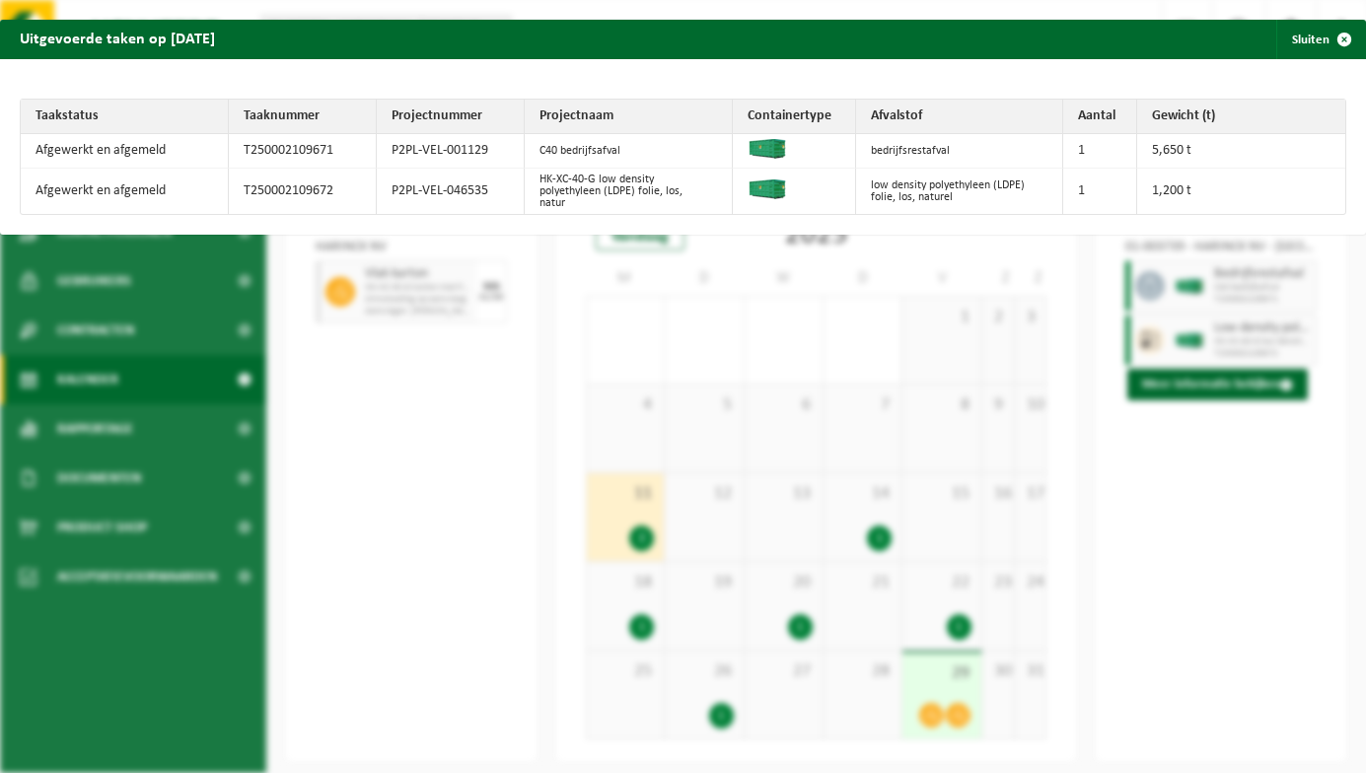
click at [715, 527] on div "Uitgevoerde taken op [DATE] Sluiten Taakstatus Taaknummer Projectnummer Project…" at bounding box center [683, 386] width 1366 height 773
